Goal: Check status: Check status

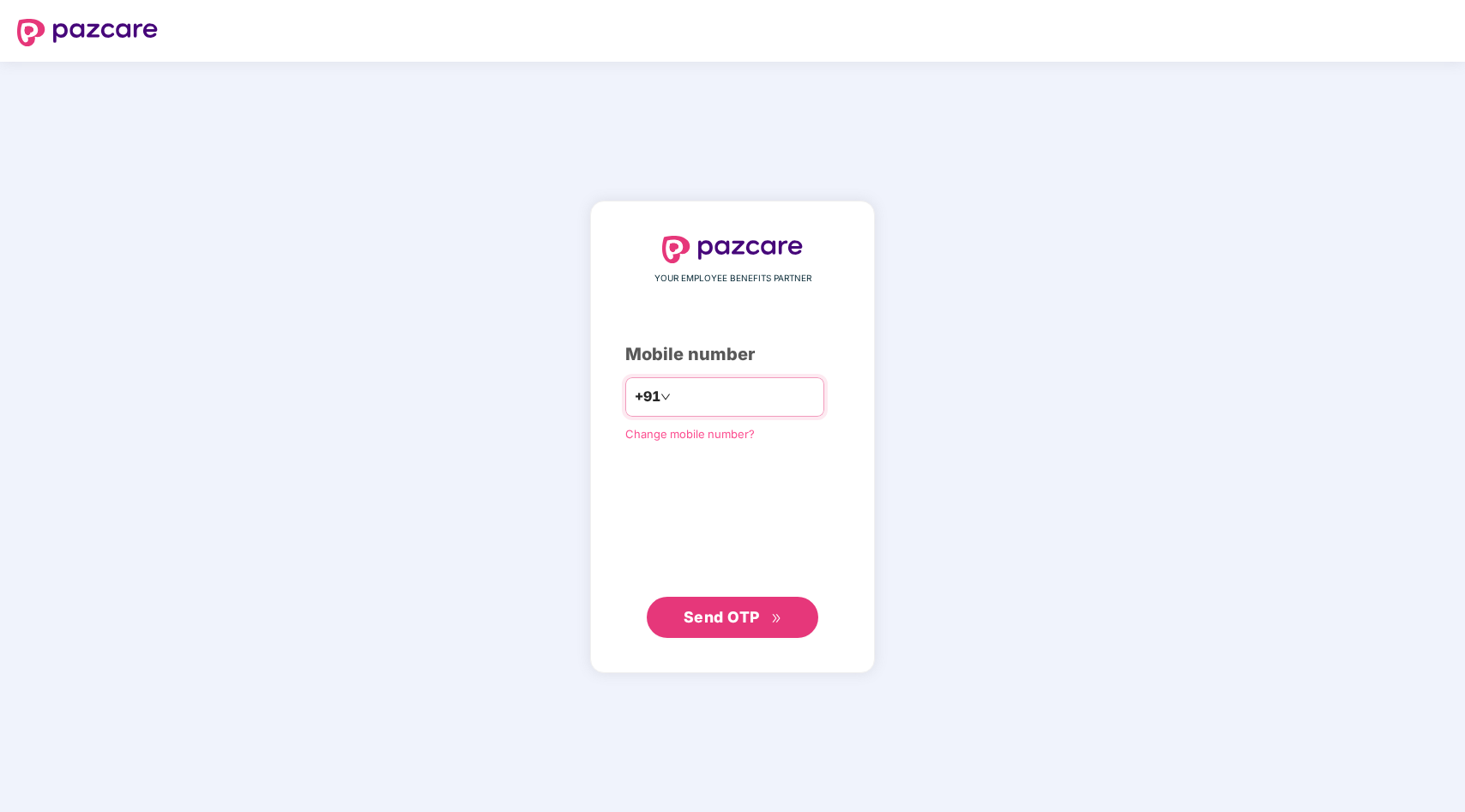
click at [749, 388] on input "number" at bounding box center [744, 397] width 141 height 28
type input "*"
type input "**********"
click at [747, 623] on span "Send OTP" at bounding box center [722, 615] width 77 height 18
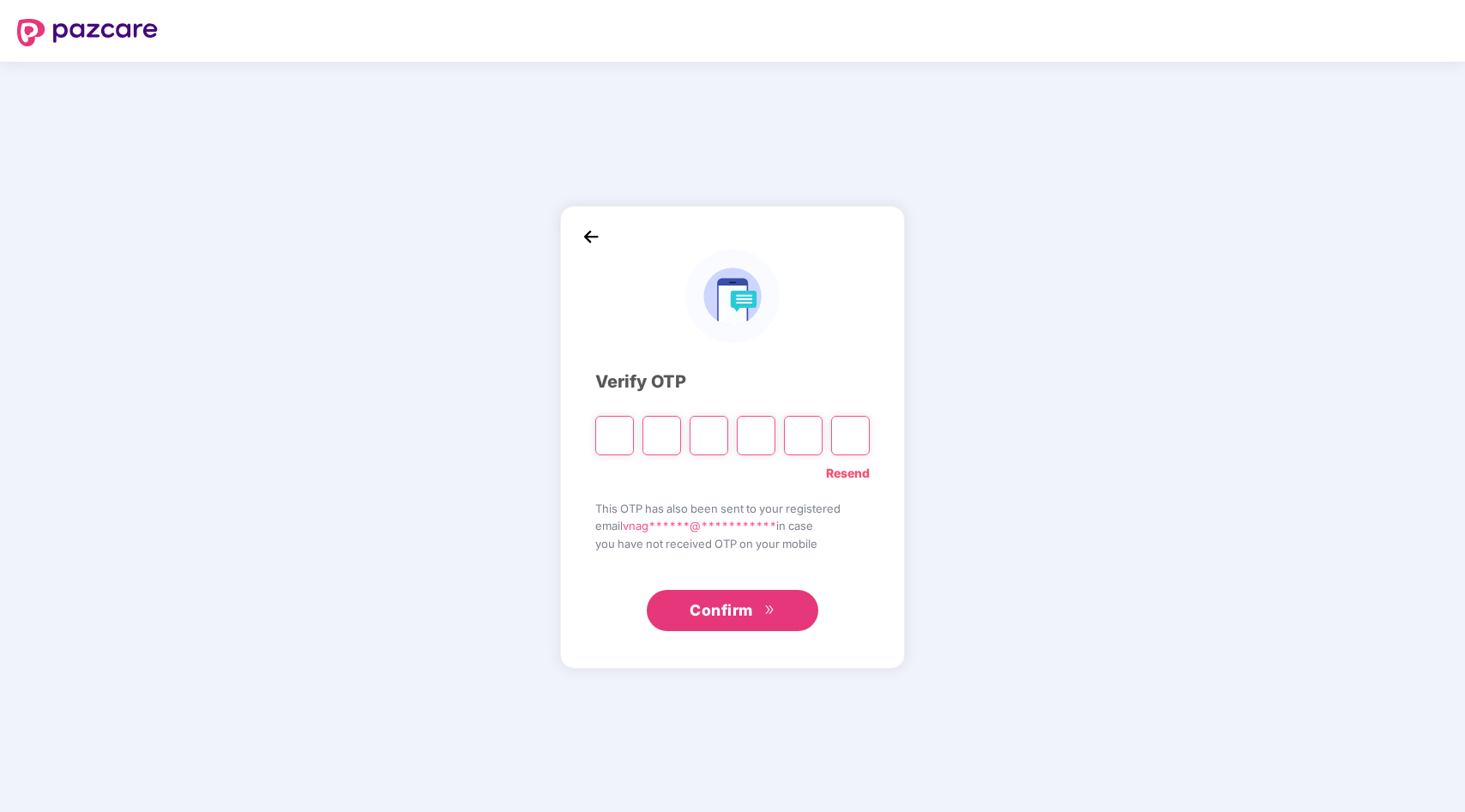
type input "*"
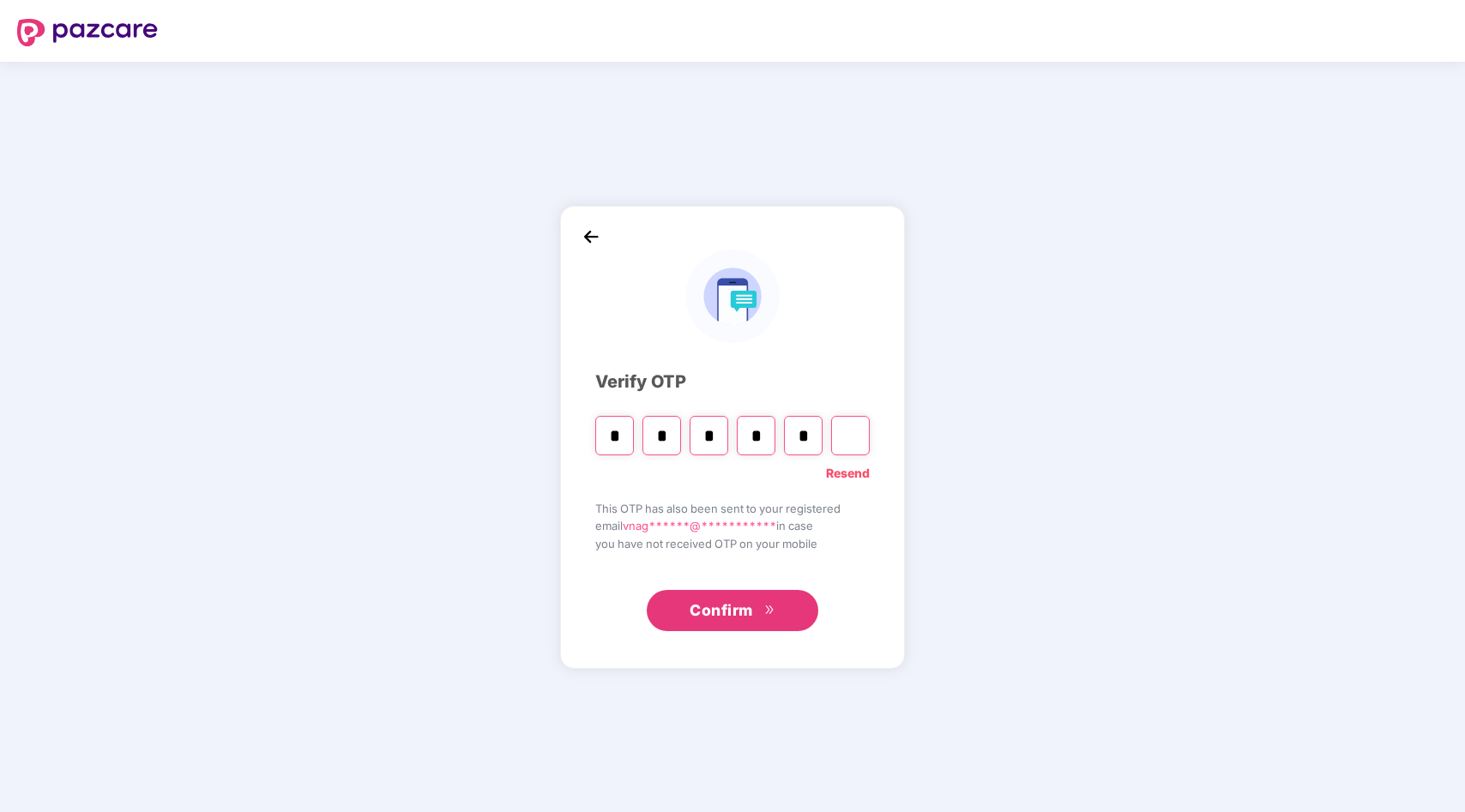
type input "*"
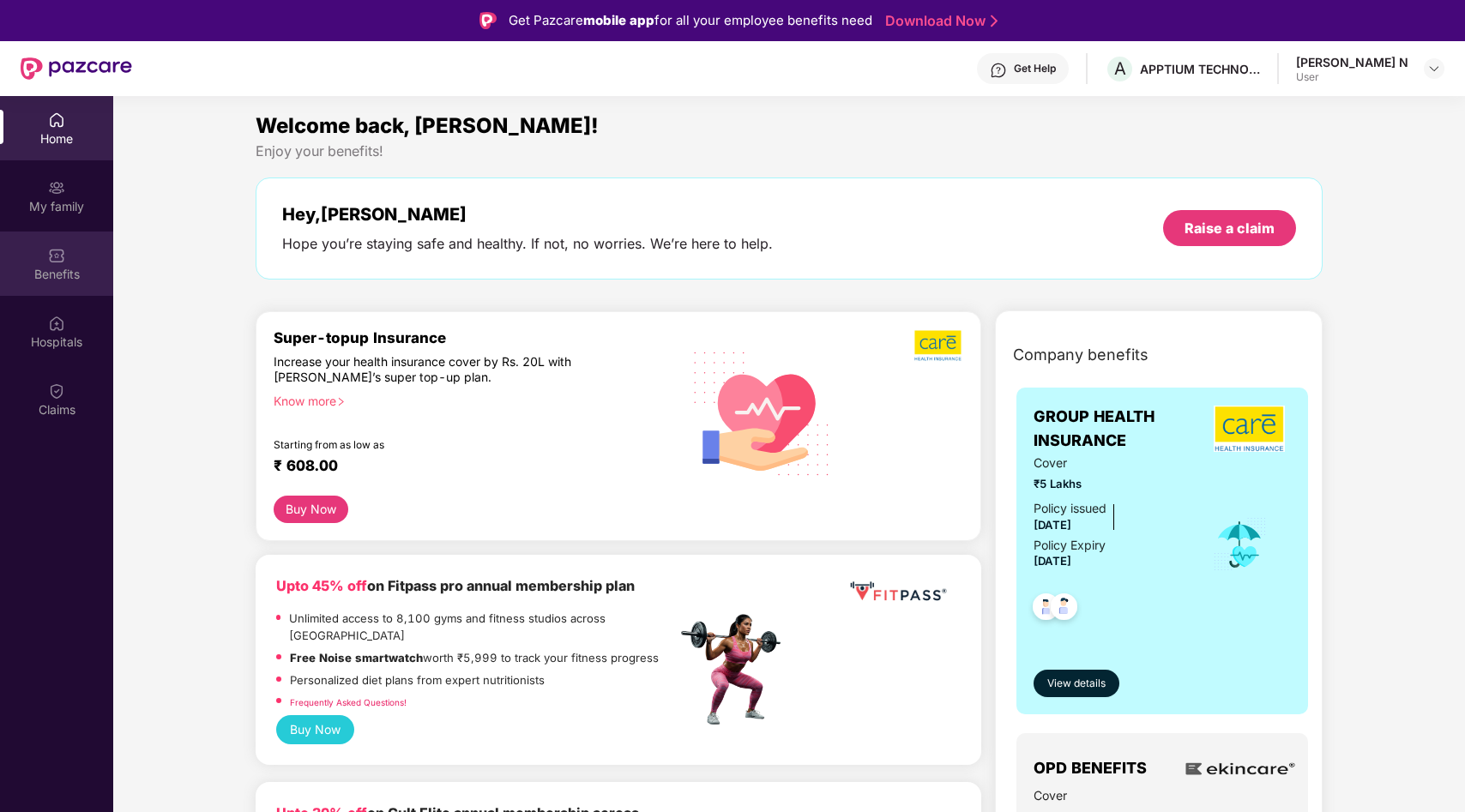
click at [59, 251] on img at bounding box center [57, 255] width 17 height 17
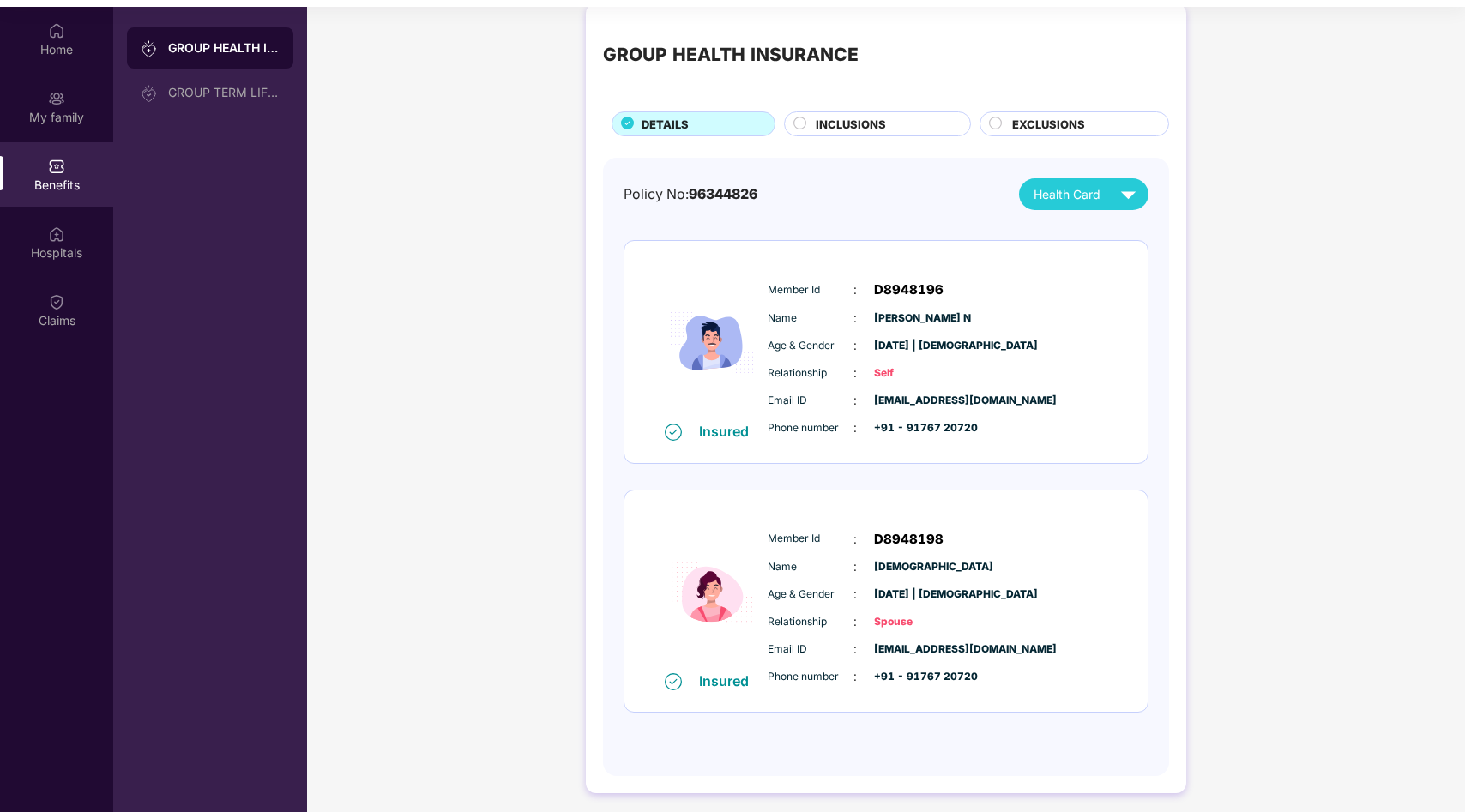
scroll to position [96, 0]
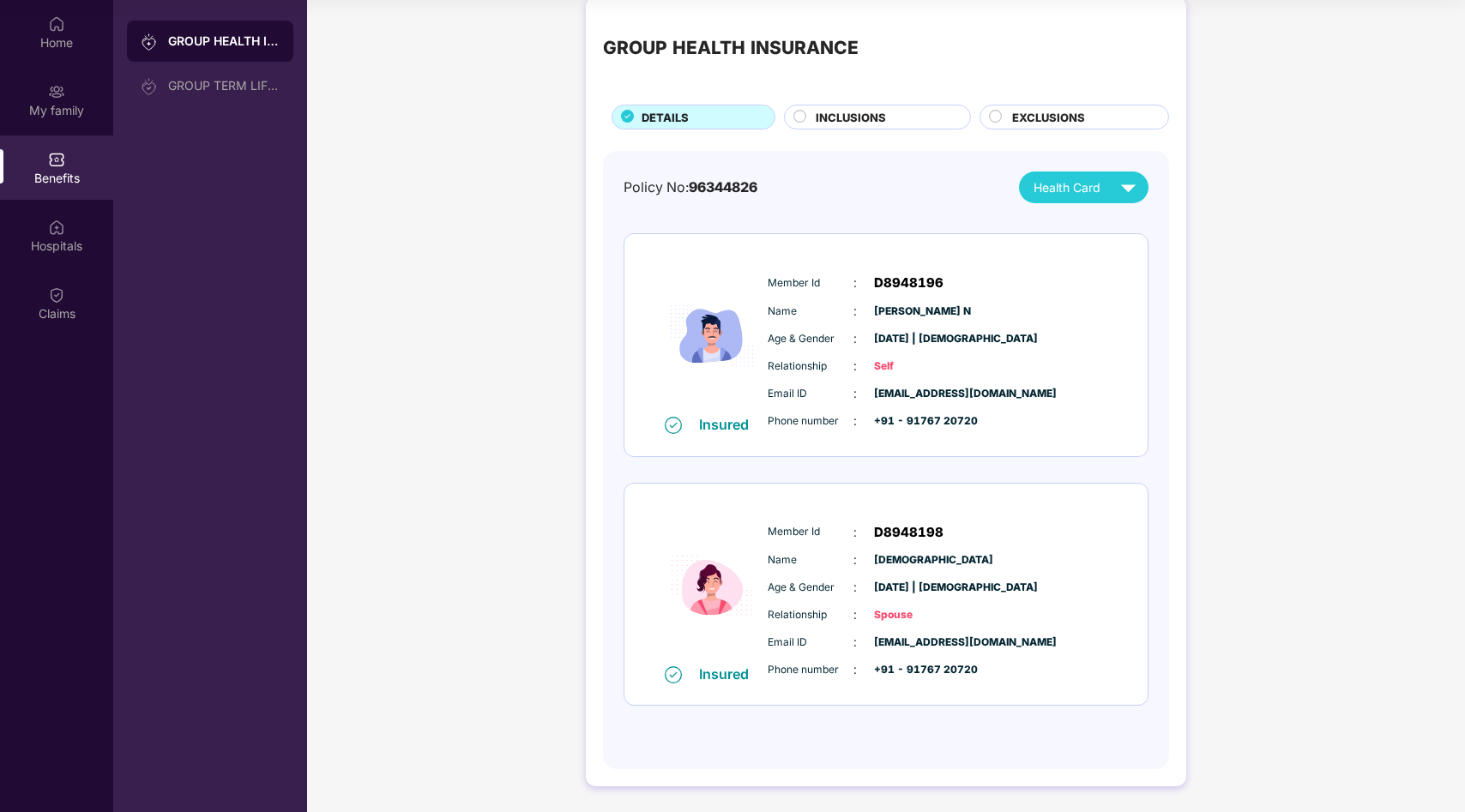
click at [948, 544] on div "Member Id : D8948198 Name : [PERSON_NAME] Age & Gender : [DATE] | [DEMOGRAPHIC_…" at bounding box center [937, 601] width 349 height 175
click at [804, 620] on span "Relationship" at bounding box center [810, 615] width 85 height 16
click at [923, 578] on div "Age & Gender : [DATE] | [DEMOGRAPHIC_DATA]" at bounding box center [937, 587] width 341 height 19
click at [1010, 528] on div "Member Id : D8948198" at bounding box center [937, 533] width 341 height 21
click at [913, 544] on div "Member Id : D8948198 Name : [PERSON_NAME] Age & Gender : [DATE] | [DEMOGRAPHIC_…" at bounding box center [937, 601] width 349 height 175
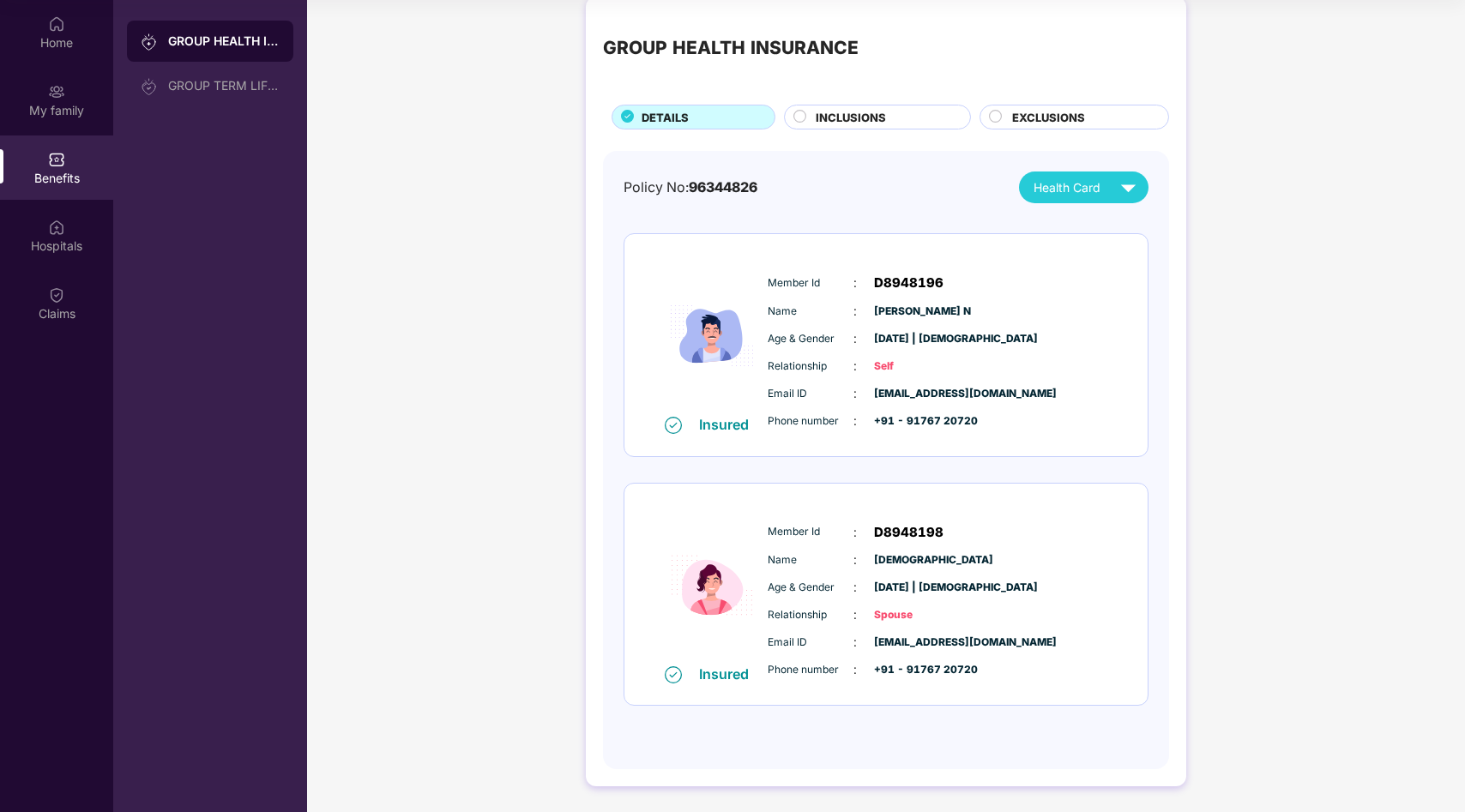
click at [913, 544] on div "Member Id : D8948198 Name : [PERSON_NAME] Age & Gender : [DATE] | [DEMOGRAPHIC_…" at bounding box center [937, 601] width 349 height 175
click at [885, 117] on div "INCLUSIONS" at bounding box center [884, 118] width 154 height 20
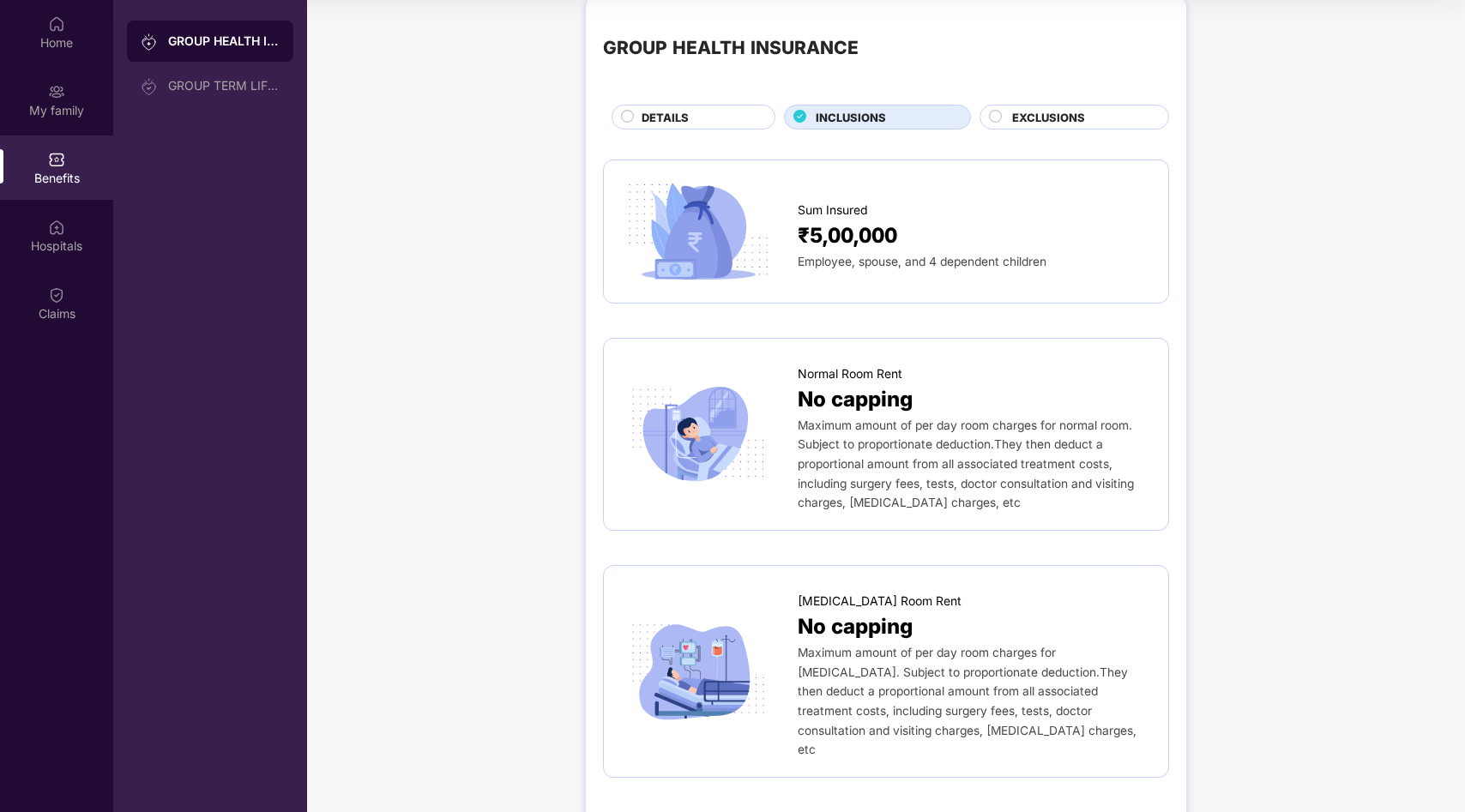
click at [1012, 120] on span "EXCLUSIONS" at bounding box center [1048, 117] width 73 height 17
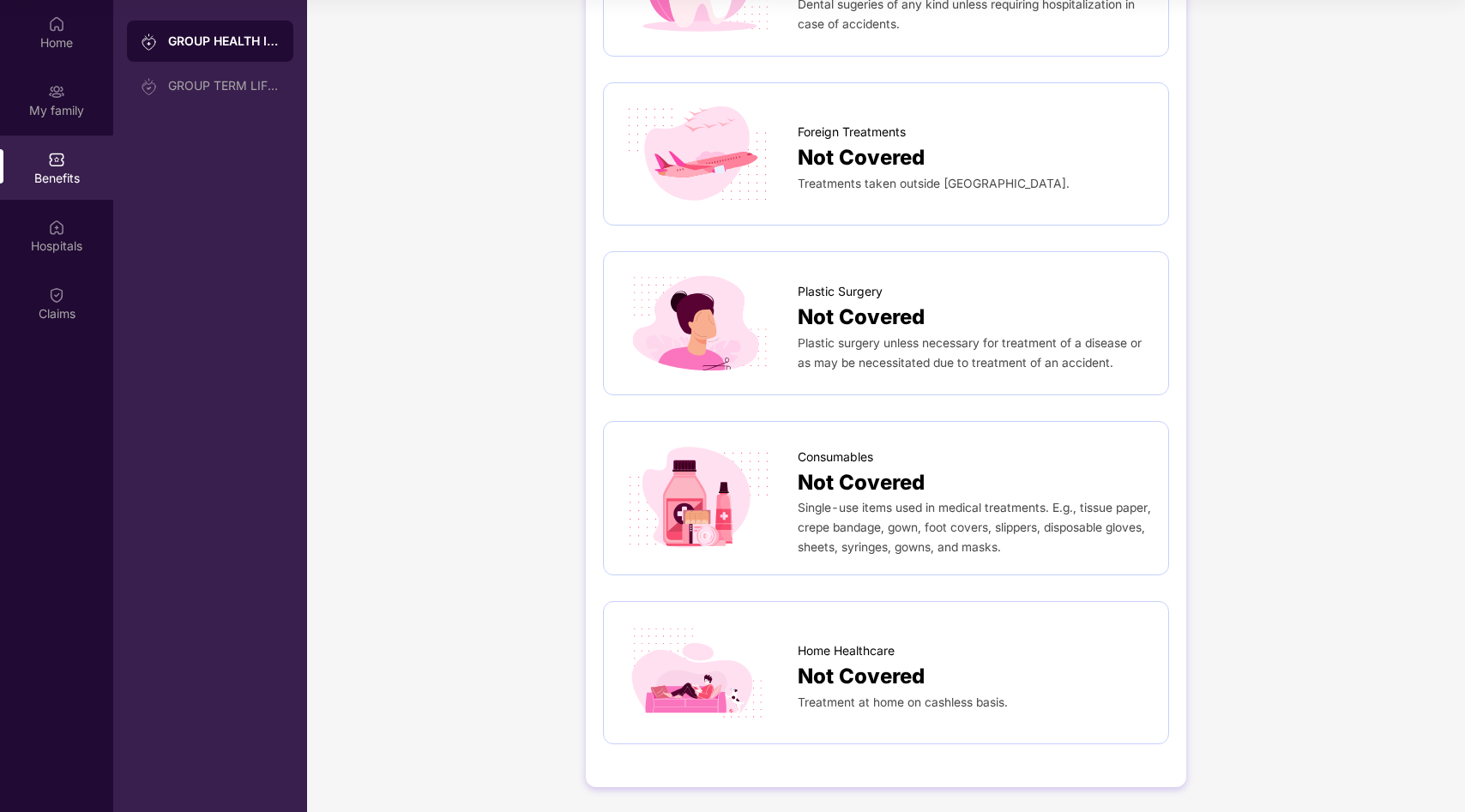
scroll to position [0, 0]
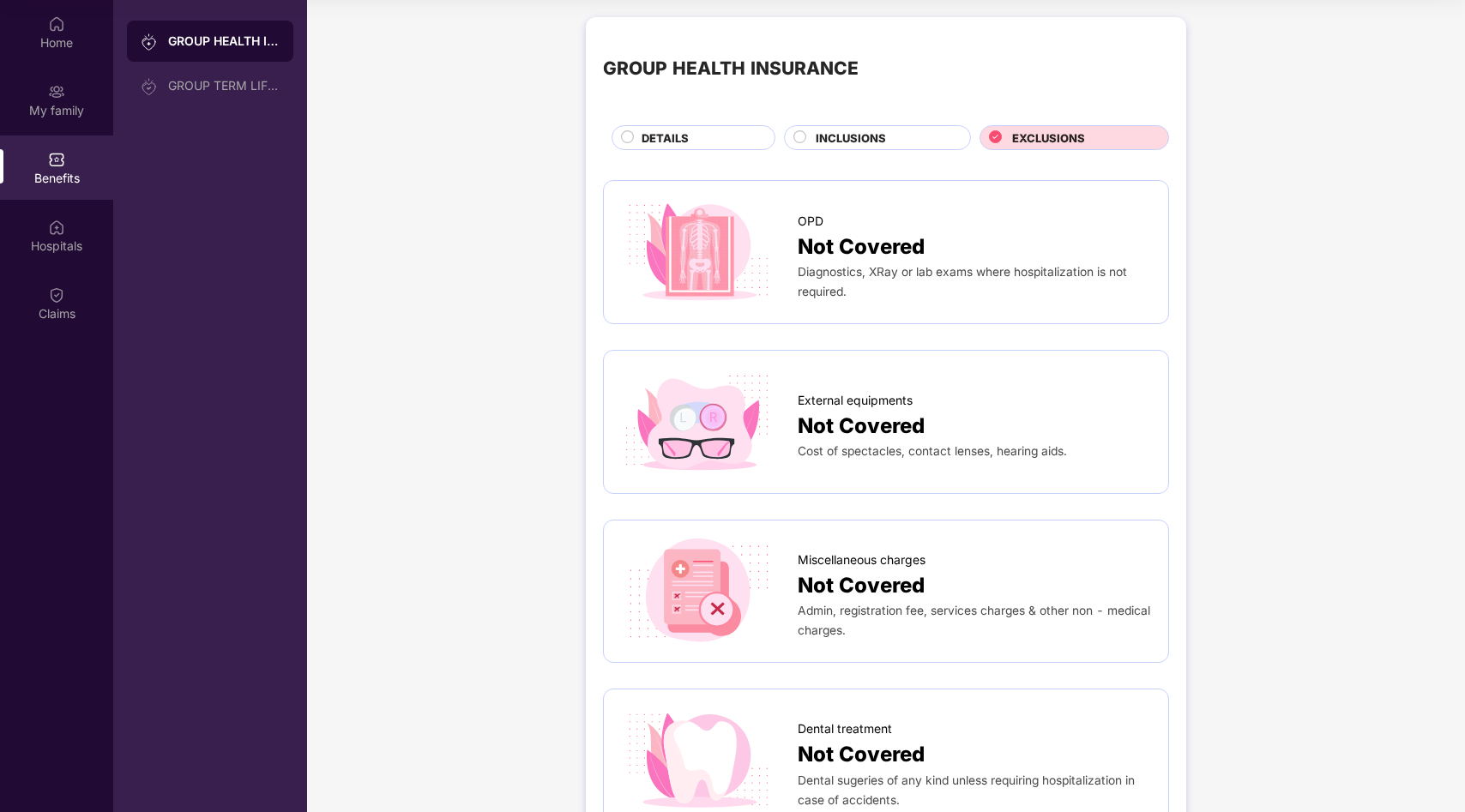
click at [705, 136] on div "DETAILS" at bounding box center [699, 139] width 133 height 20
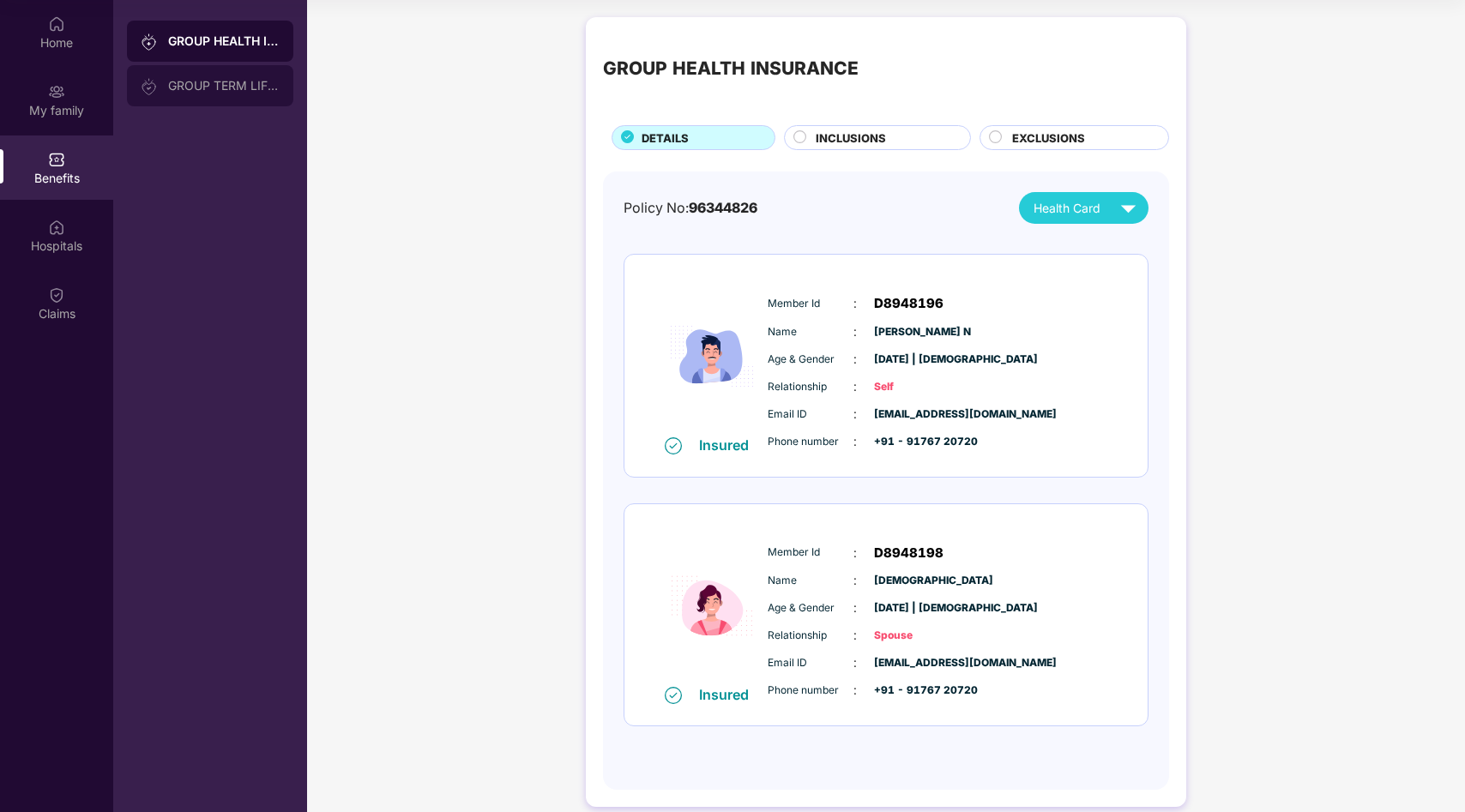
click at [208, 88] on div "GROUP TERM LIFE INSURANCE" at bounding box center [223, 85] width 111 height 14
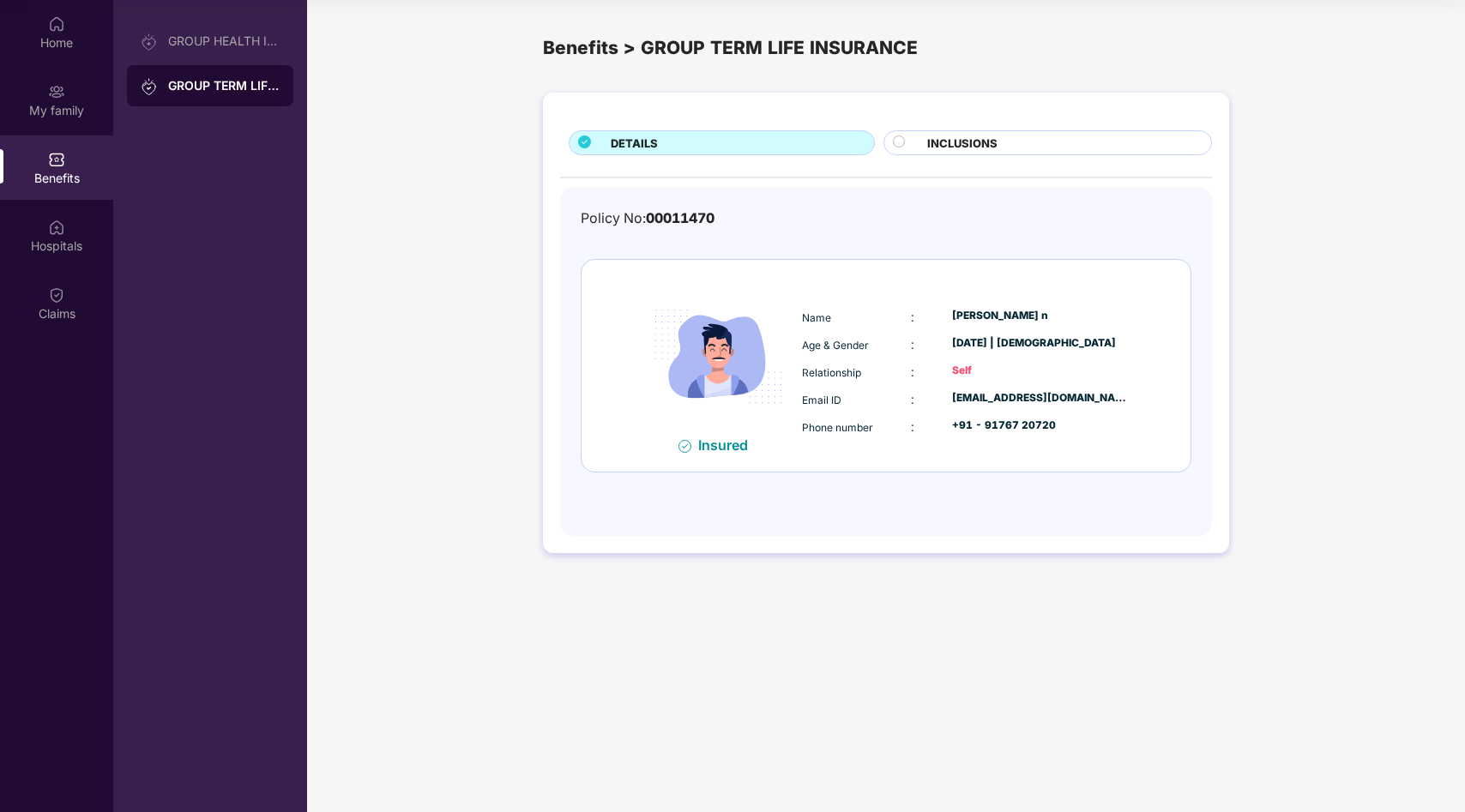
click at [885, 137] on div "INCLUSIONS" at bounding box center [1048, 142] width 329 height 25
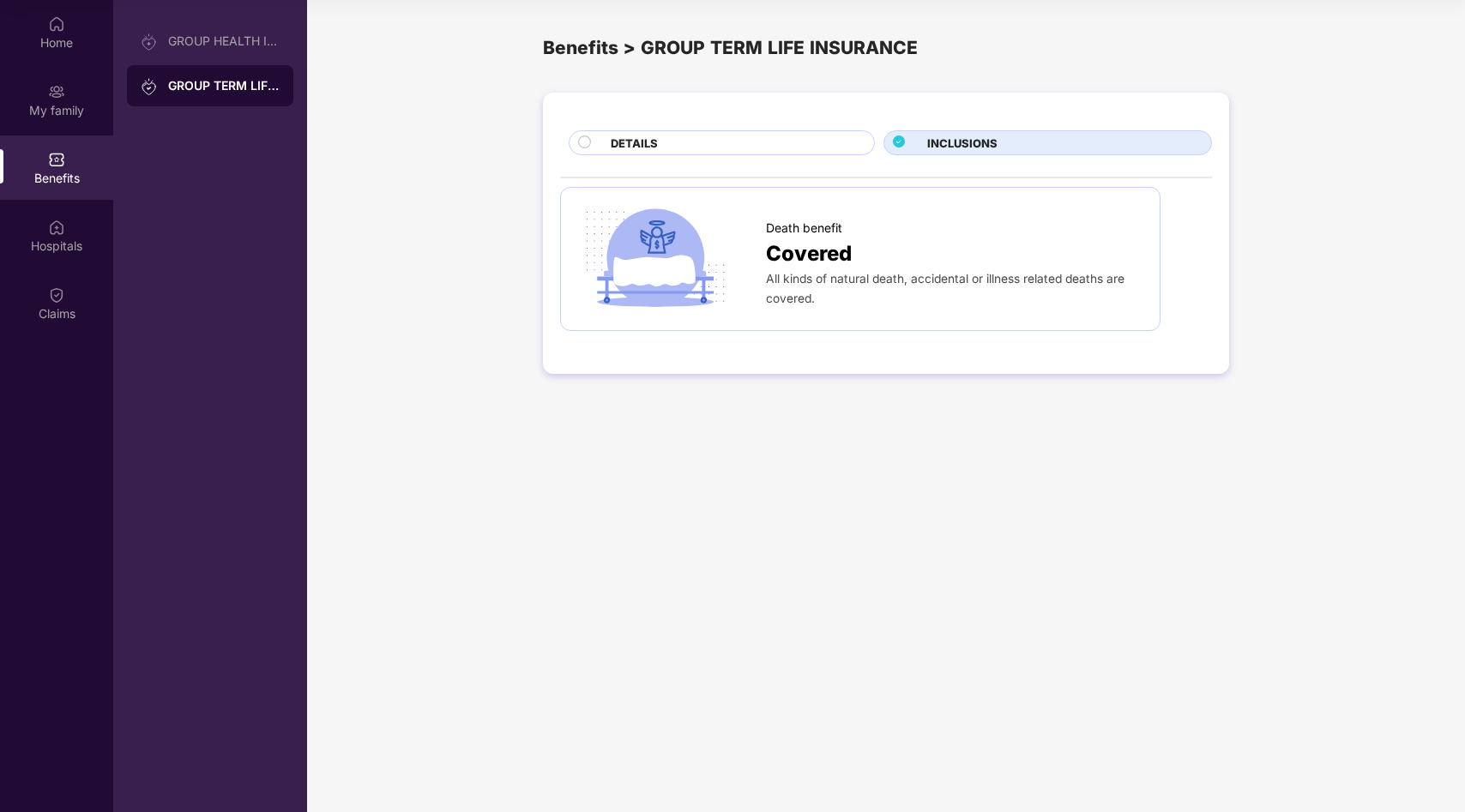
click at [726, 142] on div "DETAILS" at bounding box center [733, 144] width 263 height 20
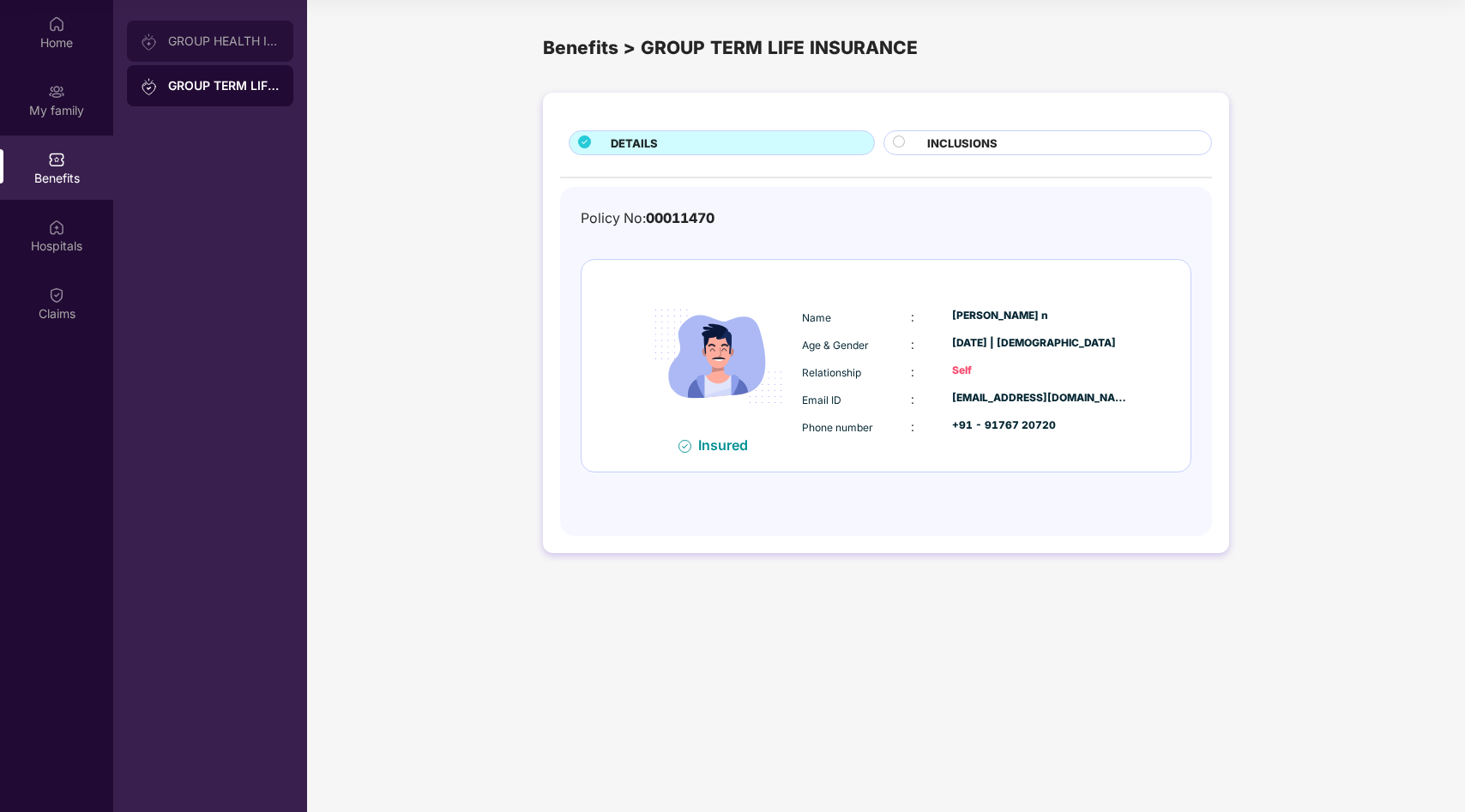
click at [240, 41] on div "GROUP HEALTH INSURANCE" at bounding box center [223, 41] width 111 height 14
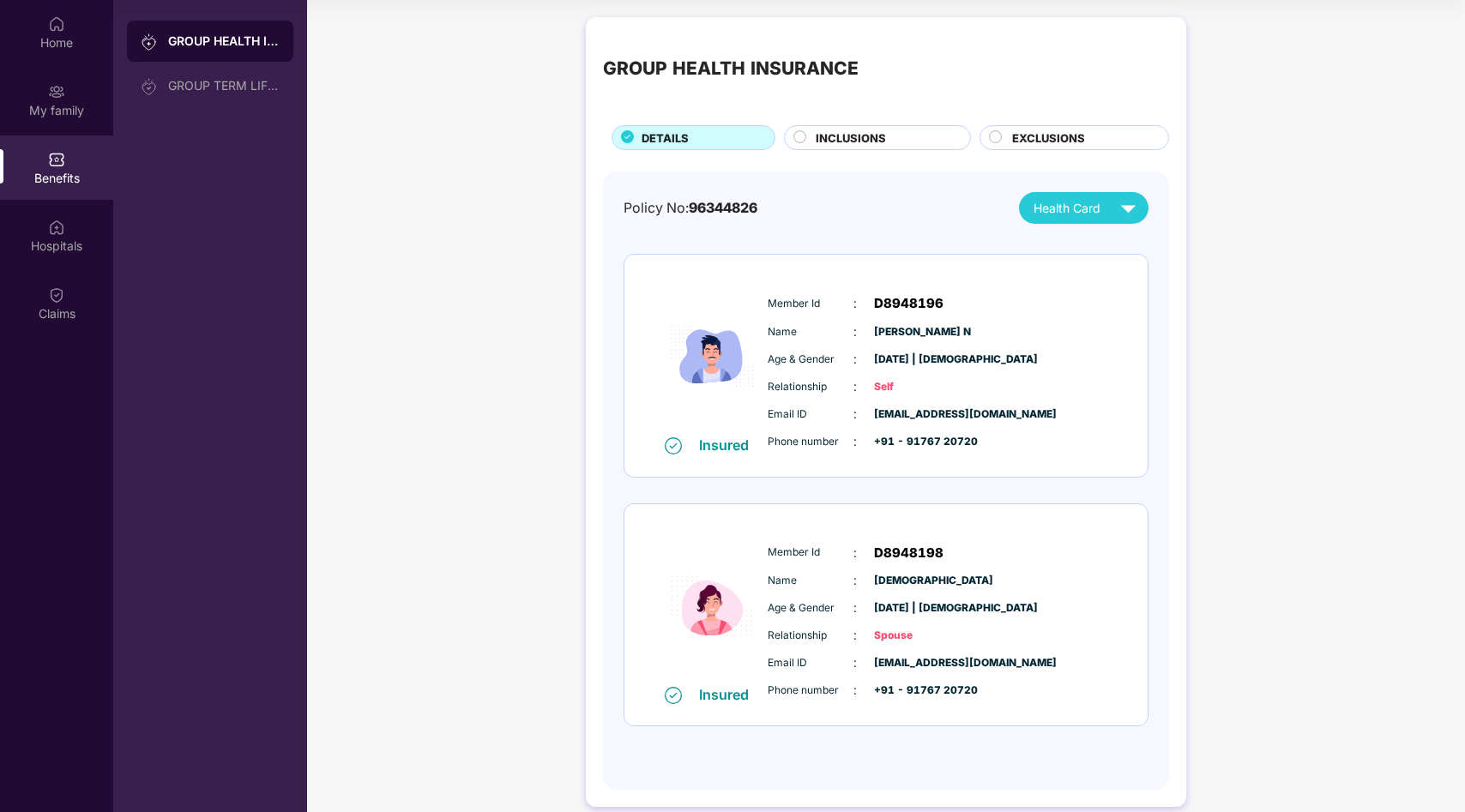
click at [928, 342] on div "Member Id : D8948196 Name : [PERSON_NAME] N Age & Gender : [DATE] | [DEMOGRAPHI…" at bounding box center [937, 372] width 349 height 175
click at [1093, 214] on span "Health Card" at bounding box center [1067, 209] width 67 height 19
click at [1161, 281] on img at bounding box center [1168, 282] width 13 height 13
